Goal: Task Accomplishment & Management: Complete application form

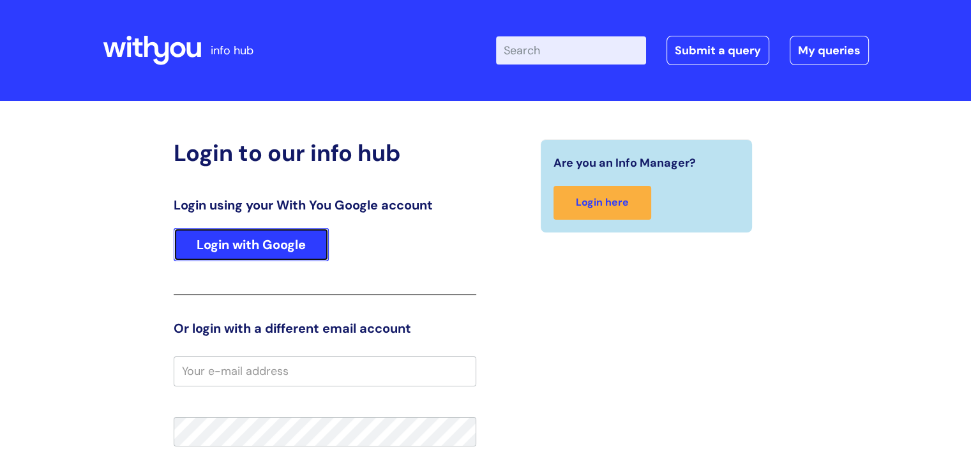
click at [237, 250] on link "Login with Google" at bounding box center [251, 244] width 155 height 33
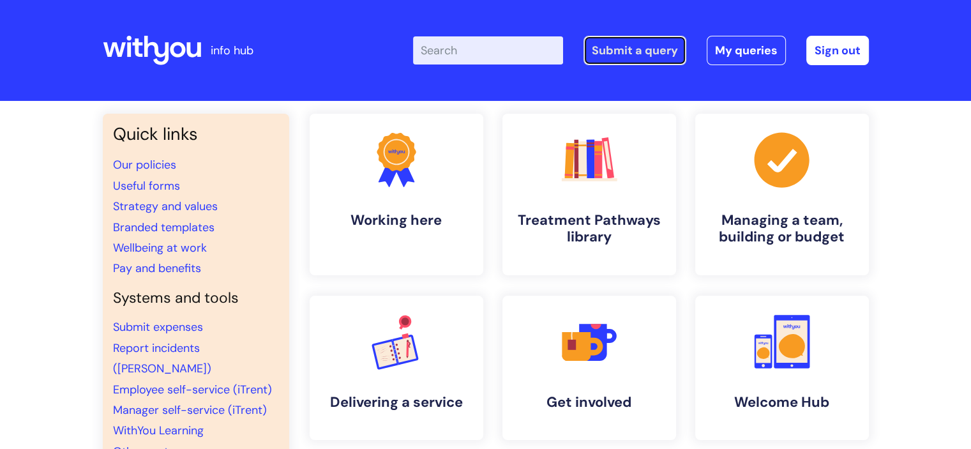
click at [654, 40] on link "Submit a query" at bounding box center [634, 50] width 103 height 29
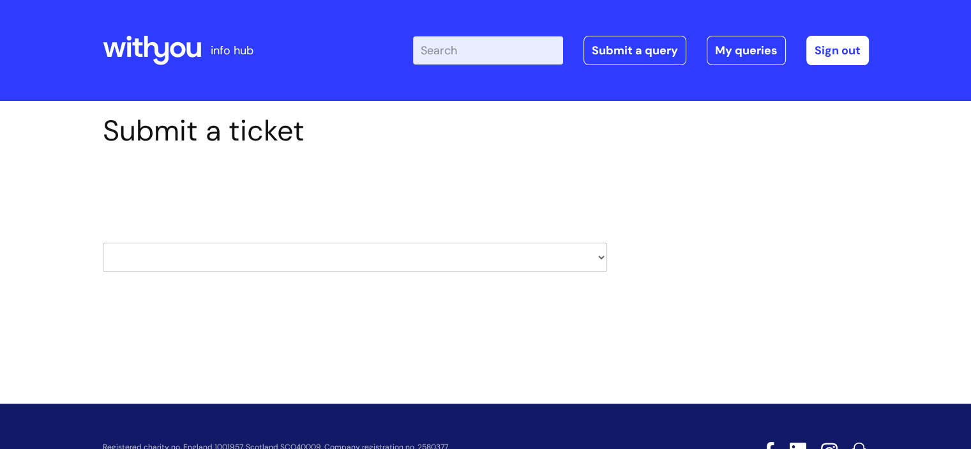
click at [305, 276] on div "Select issue type HR / People IT and Support Clinical Drug Alerts Finance Accou…" at bounding box center [355, 224] width 504 height 133
click at [320, 269] on select "HR / People IT and Support Clinical Drug Alerts Finance Accounts Data Support T…" at bounding box center [355, 257] width 504 height 29
select select "it_and_support"
click at [103, 243] on select "HR / People IT and Support Clinical Drug Alerts Finance Accounts Data Support T…" at bounding box center [355, 257] width 504 height 29
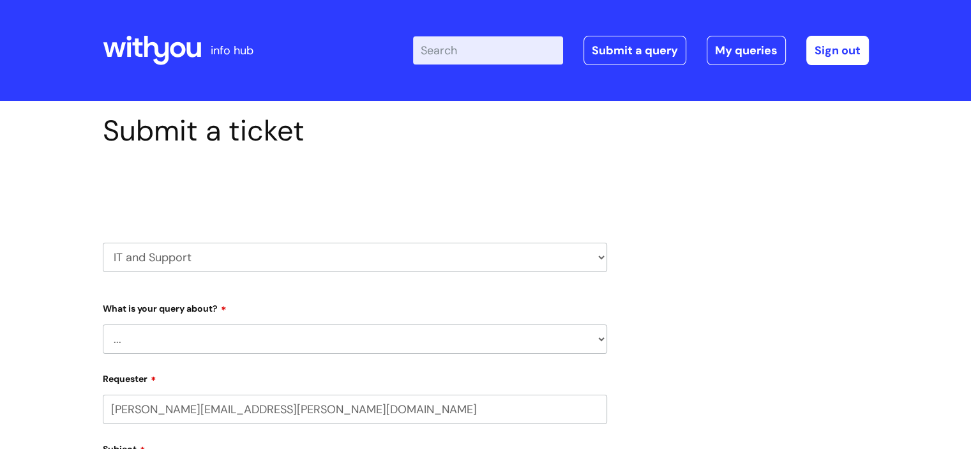
select select "80004157231"
click at [161, 351] on select "... Mobile Phone Reset & MFA Accounts, Starters and Leavers IT Hardware issue I…" at bounding box center [355, 338] width 504 height 29
select select "System/software"
click at [103, 324] on select "... Mobile Phone Reset & MFA Accounts, Starters and Leavers IT Hardware issue I…" at bounding box center [355, 338] width 504 height 29
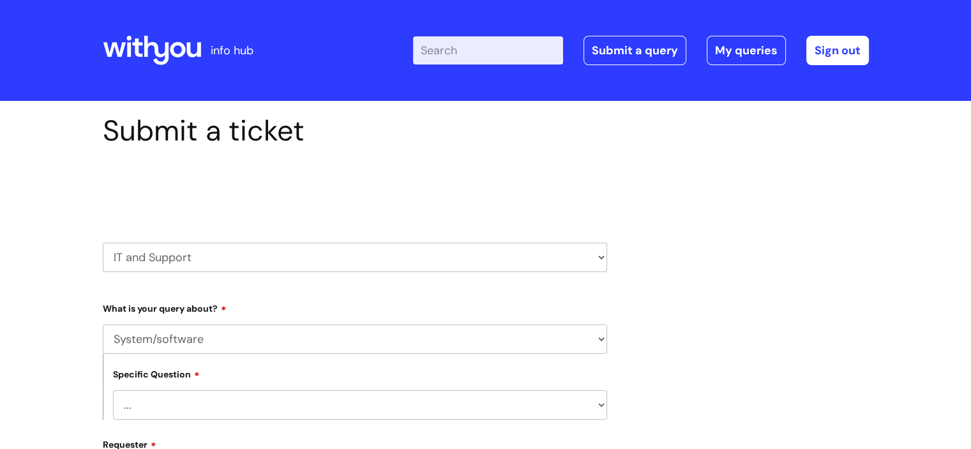
click at [161, 407] on select "... Halo PCMIS Iaptus NHS Email CJSM Email Mitel Another System Google (Workspa…" at bounding box center [360, 404] width 494 height 29
select select "Google (Workspace)"
click at [113, 390] on select "... Halo PCMIS Iaptus NHS Email CJSM Email Mitel Another System Google (Workspa…" at bounding box center [360, 404] width 494 height 29
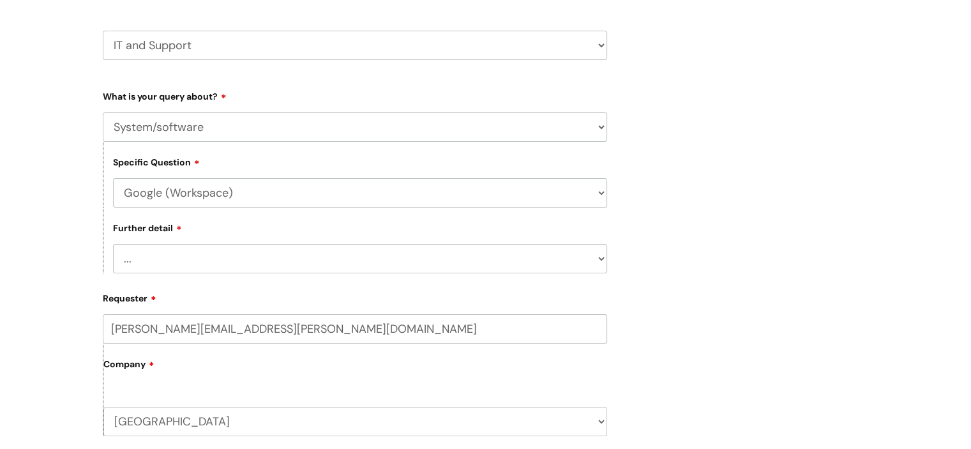
scroll to position [219, 0]
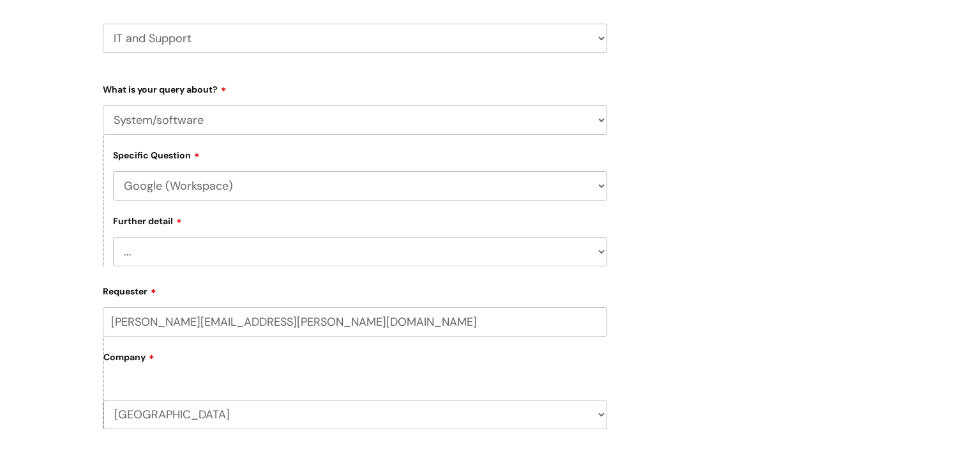
click at [194, 251] on select "... I’d like to add/remove user(s) to a shared email inbox I’d like to add/remo…" at bounding box center [360, 251] width 494 height 29
select select "I’d like to add/remove user(s) to a shared calendar"
click at [113, 237] on select "... I’d like to add/remove user(s) to a shared email inbox I’d like to add/remo…" at bounding box center [360, 251] width 494 height 29
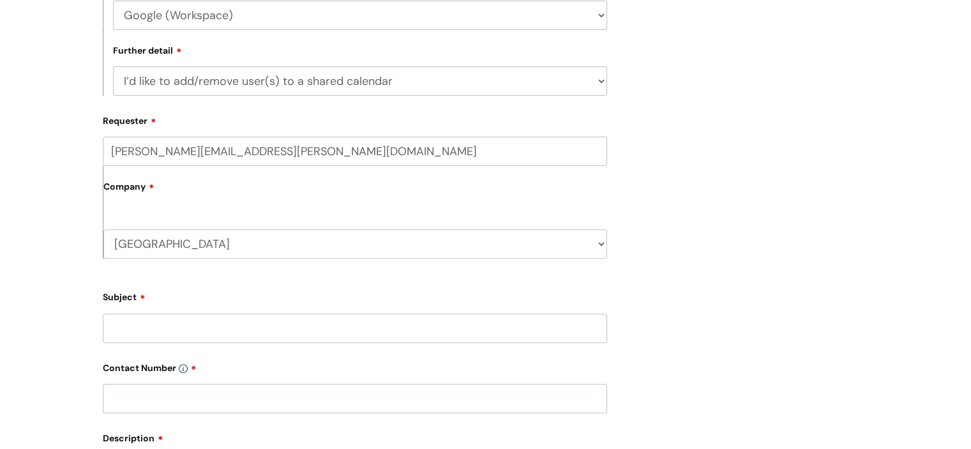
scroll to position [484, 0]
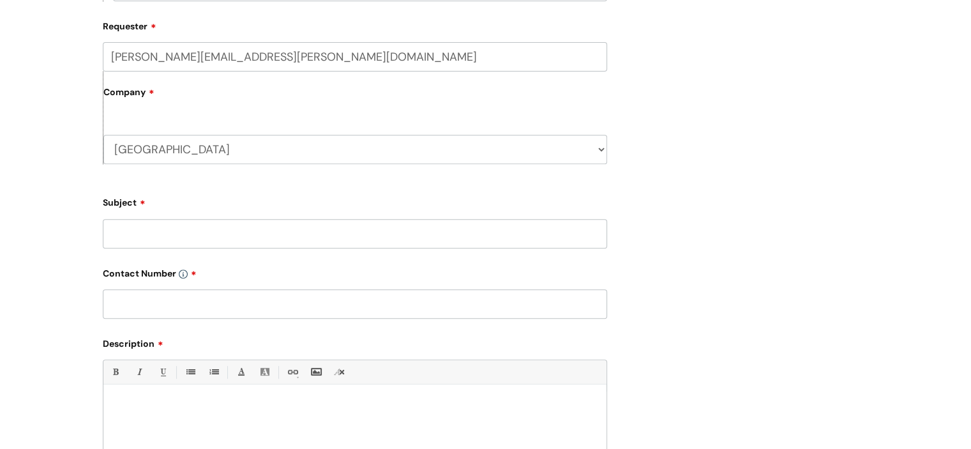
click at [148, 247] on input "Subject" at bounding box center [355, 233] width 504 height 29
type input "daisy ashby"
type input "n/a"
click at [188, 229] on input "daisy ashby" at bounding box center [355, 233] width 504 height 29
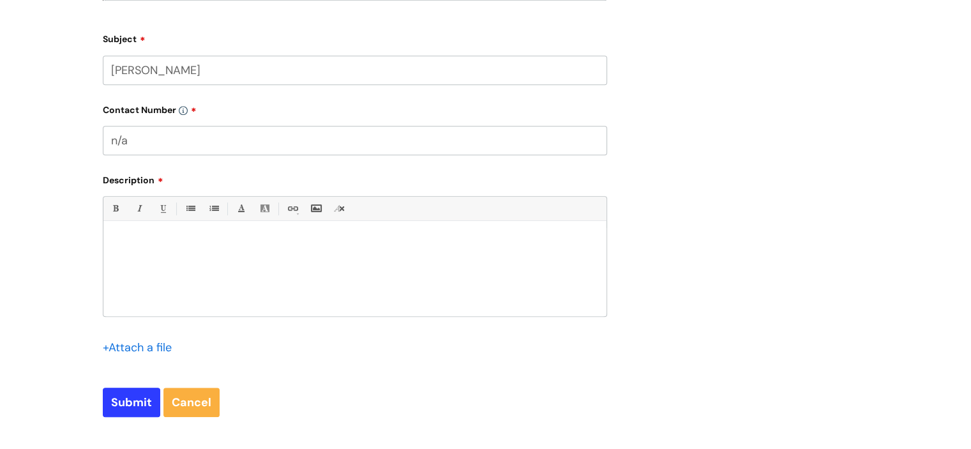
scroll to position [653, 0]
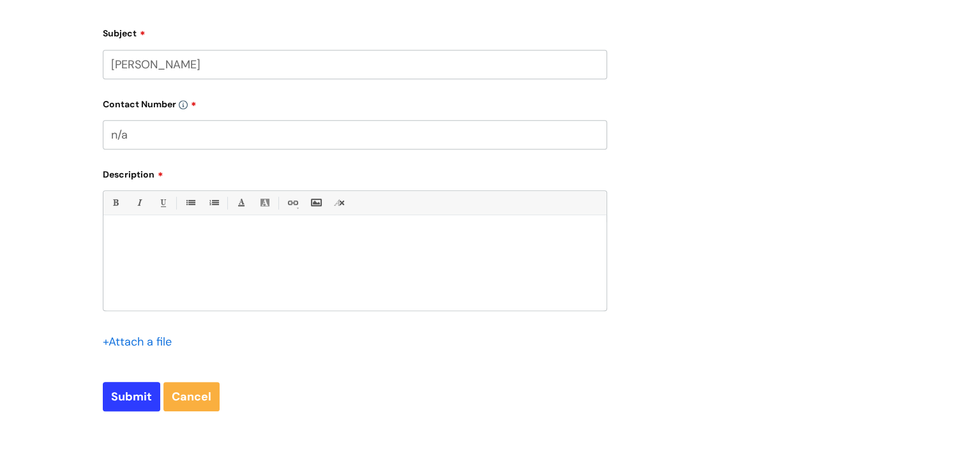
type input "[PERSON_NAME]"
click at [188, 229] on div at bounding box center [354, 266] width 503 height 88
drag, startPoint x: 234, startPoint y: 260, endPoint x: 131, endPoint y: 260, distance: 102.1
click at [131, 260] on p "could this also be done for" at bounding box center [355, 260] width 484 height 11
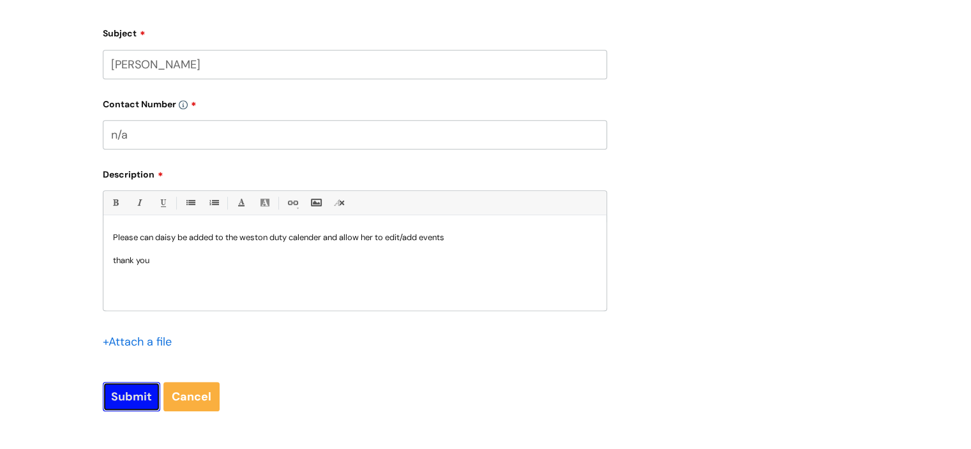
click at [117, 403] on input "Submit" at bounding box center [131, 396] width 57 height 29
type input "Please Wait..."
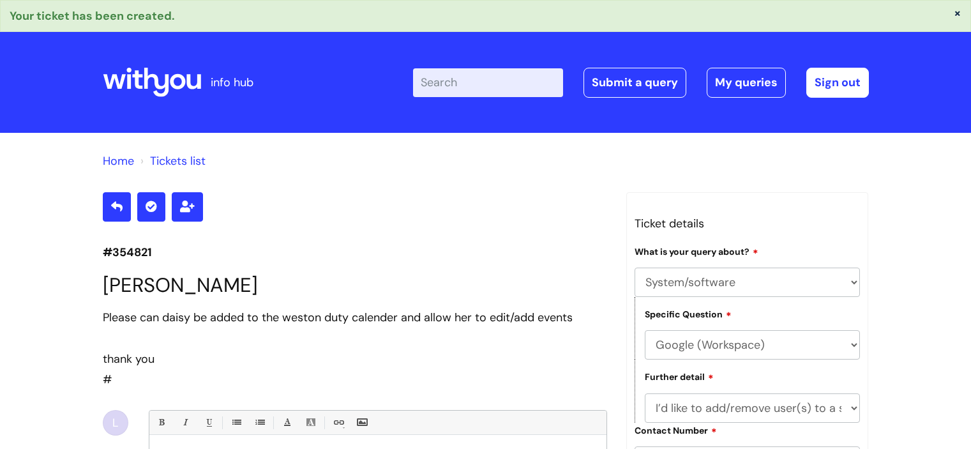
select select "System/software"
select select "Google (Workspace)"
select select "I’d like to add/remove user(s) to a shared calendar"
